Goal: Check status: Check status

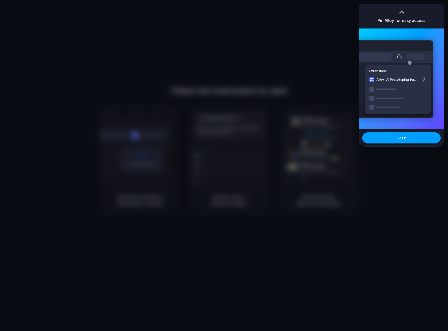
click at [408, 137] on button "Got it" at bounding box center [401, 137] width 78 height 11
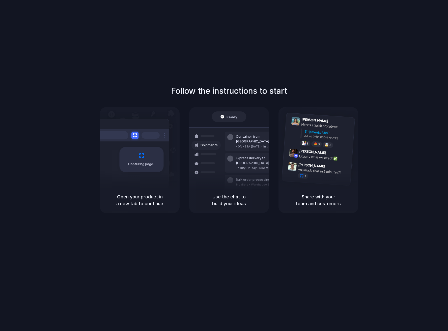
click at [418, 43] on div "Follow the instructions to start Capturing page Open your product in a new tab …" at bounding box center [229, 170] width 458 height 341
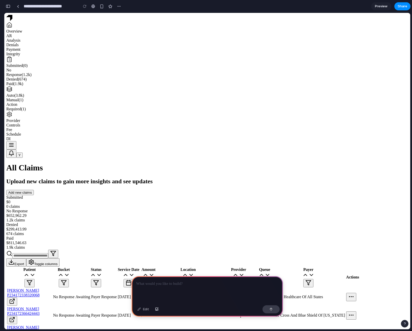
scroll to position [0, 5]
click at [160, 285] on div at bounding box center [207, 289] width 151 height 27
click at [162, 281] on p at bounding box center [207, 283] width 142 height 6
click at [276, 309] on button "button" at bounding box center [270, 309] width 17 height 8
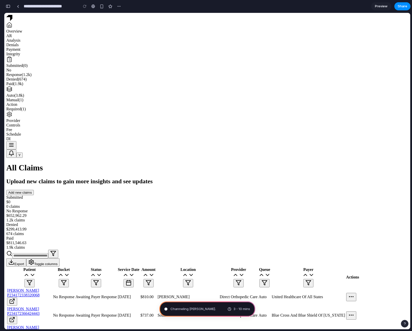
type input "**********"
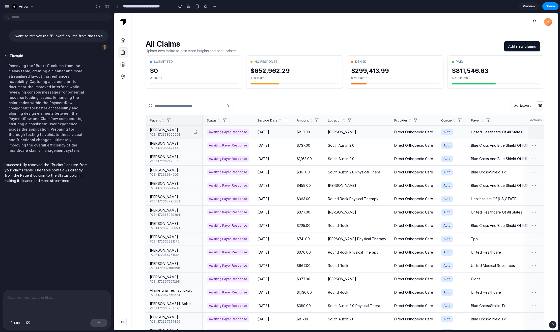
click at [262, 131] on td "[DATE]" at bounding box center [272, 132] width 39 height 13
click at [292, 153] on td "$1,163.00" at bounding box center [307, 158] width 31 height 13
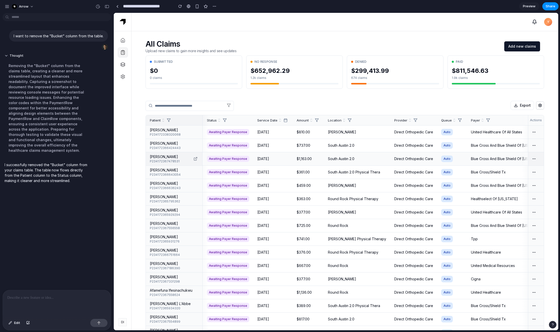
click at [289, 159] on td "[DATE]" at bounding box center [272, 158] width 39 height 13
click at [105, 5] on div "button" at bounding box center [107, 7] width 5 height 4
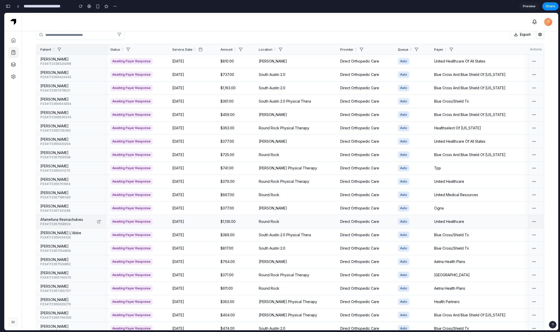
scroll to position [149, 0]
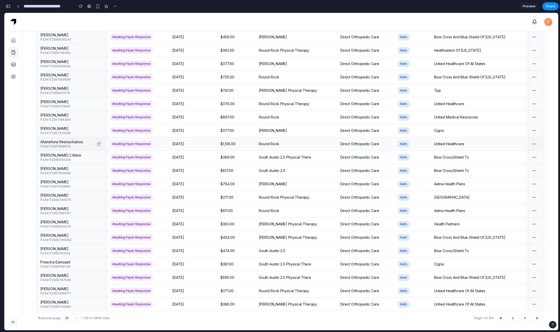
click at [276, 148] on td "Round Rock" at bounding box center [295, 143] width 81 height 13
click at [116, 141] on td "Awaiting Payer Response" at bounding box center [137, 143] width 62 height 13
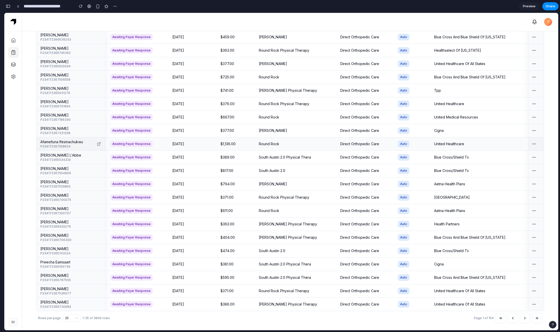
click at [168, 146] on td "Awaiting Payer Response" at bounding box center [137, 143] width 62 height 13
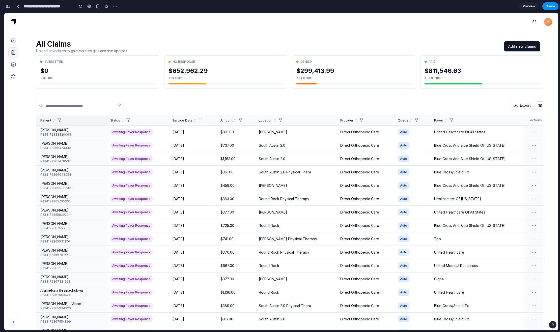
click at [412, 37] on div "All Claims Upload new claims to gain more insights and see updates Add new clai…" at bounding box center [290, 256] width 536 height 451
click at [412, 23] on span "Y" at bounding box center [548, 22] width 8 height 8
